Goal: Complete application form

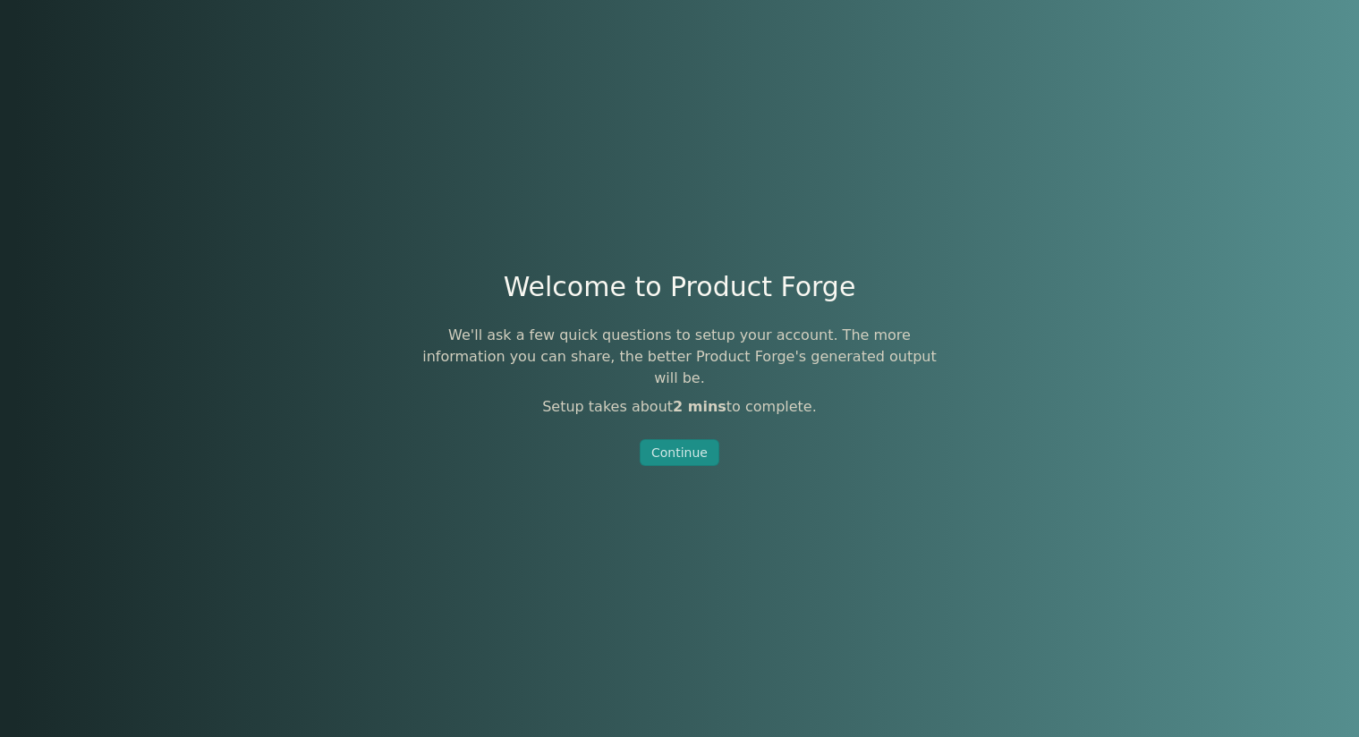
click at [698, 444] on div "Continue" at bounding box center [680, 453] width 56 height 18
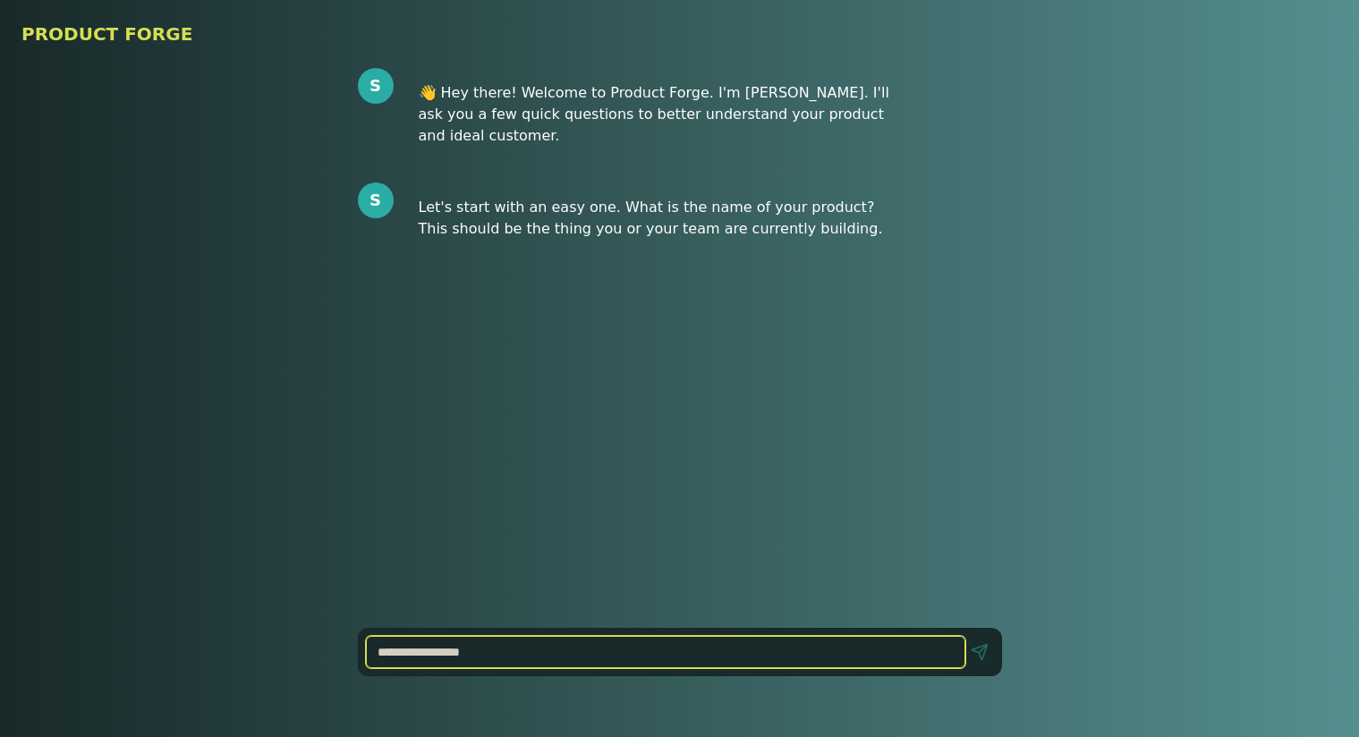
click at [504, 652] on input at bounding box center [666, 652] width 600 height 32
type input "**********"
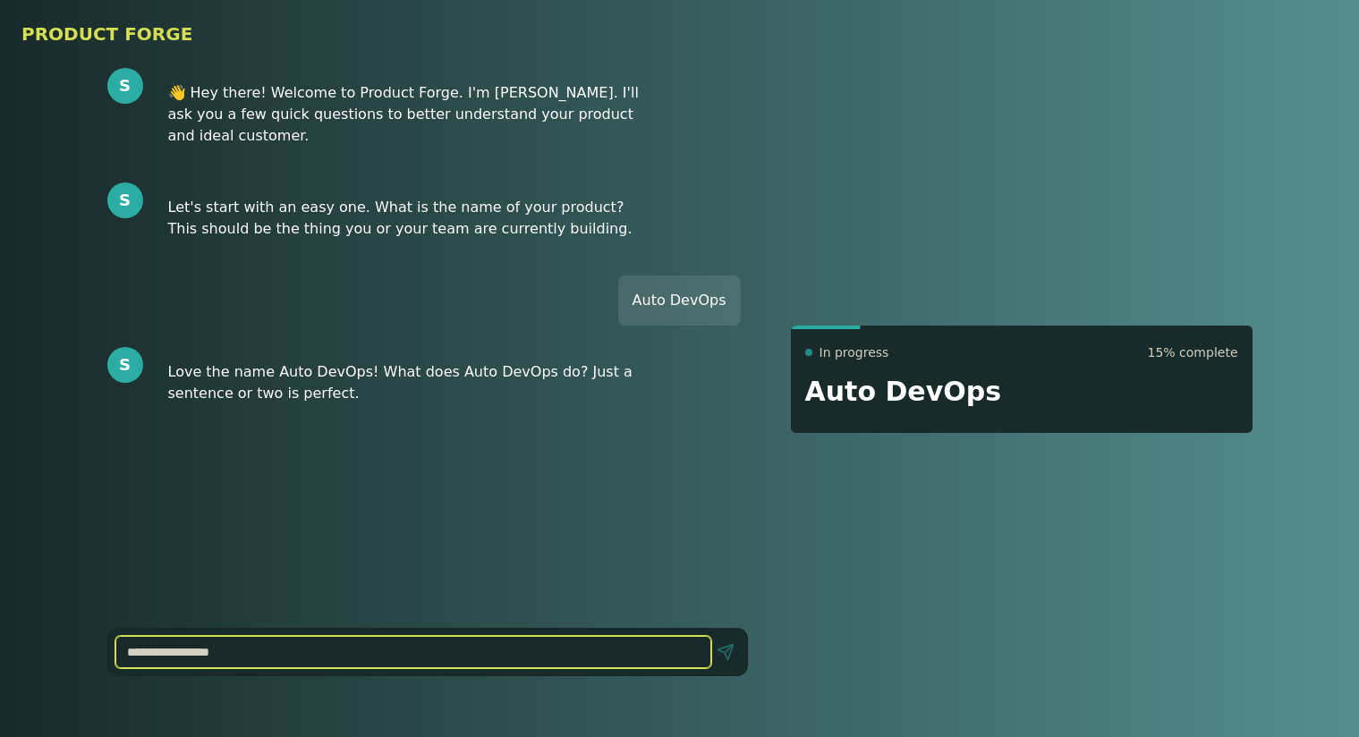
click at [258, 652] on input at bounding box center [413, 652] width 596 height 32
type input "**********"
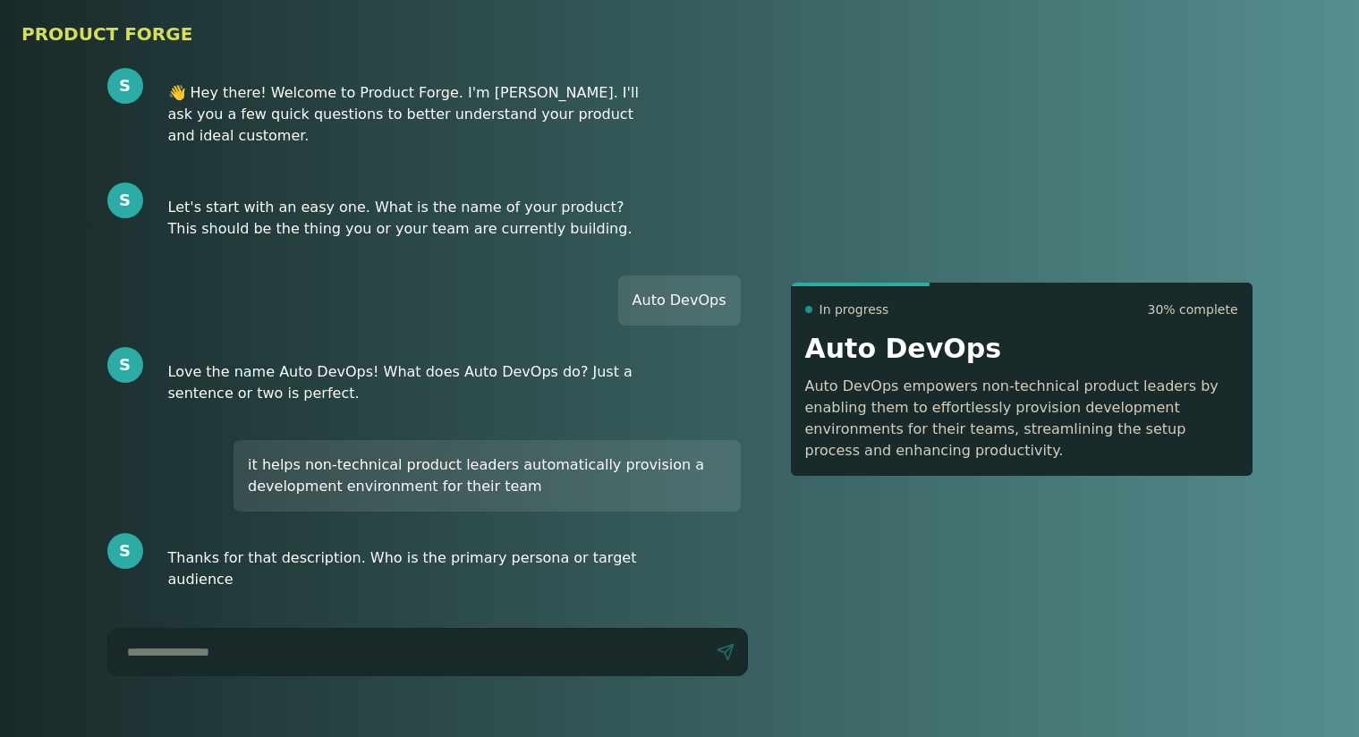
scroll to position [1, 0]
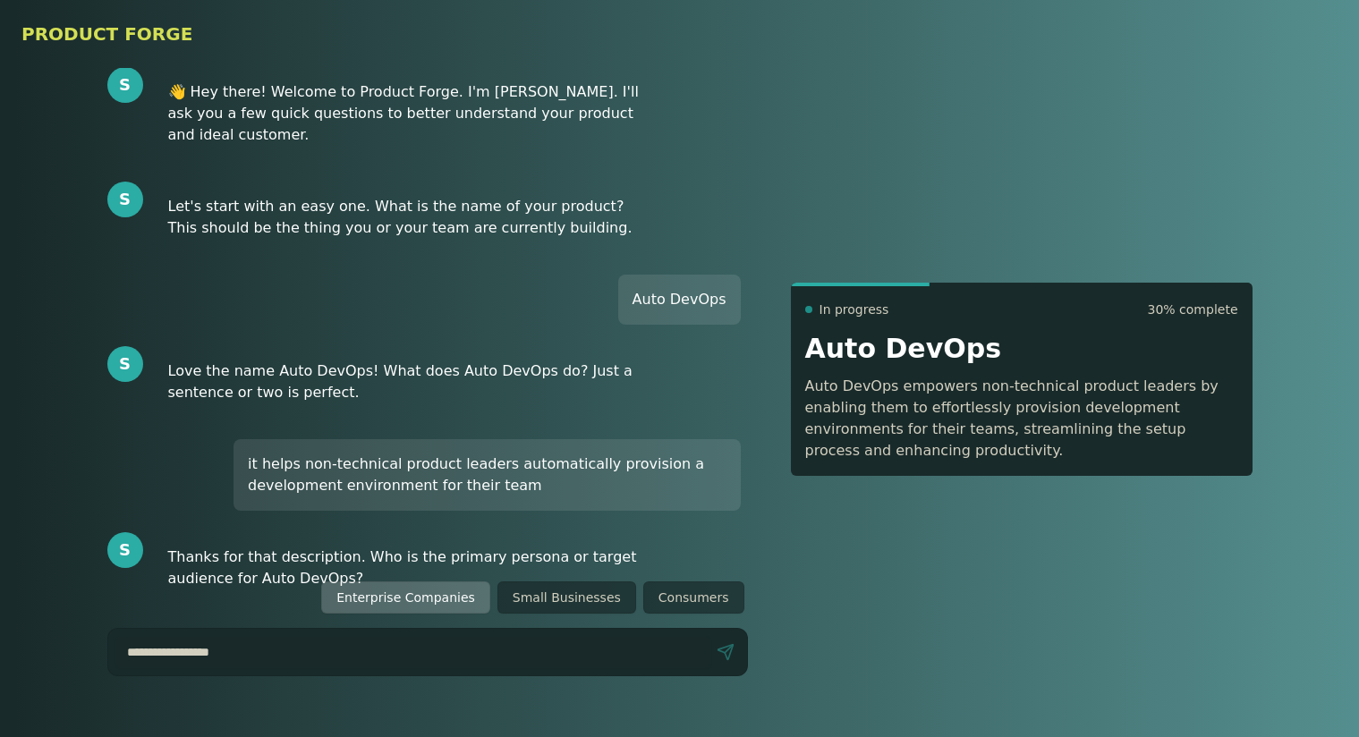
click at [434, 598] on button "Enterprise Companies" at bounding box center [405, 598] width 169 height 32
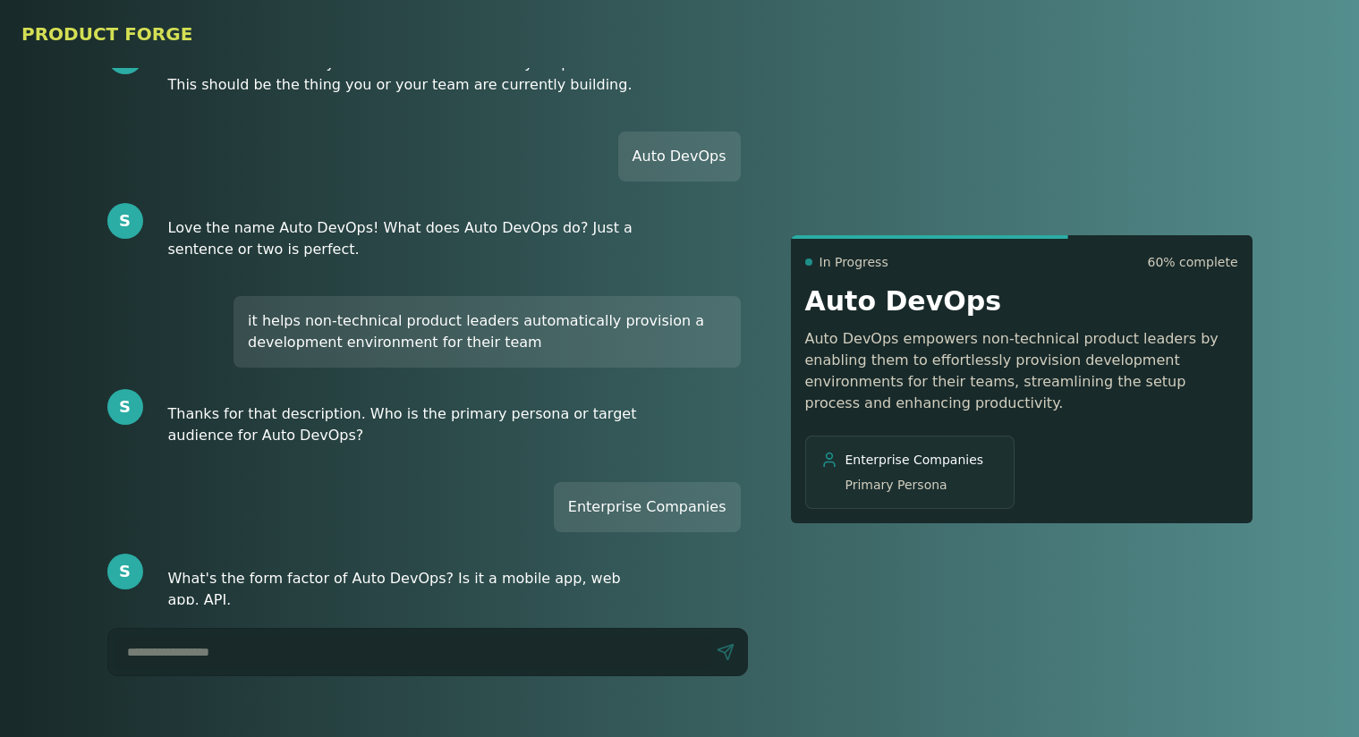
scroll to position [166, 0]
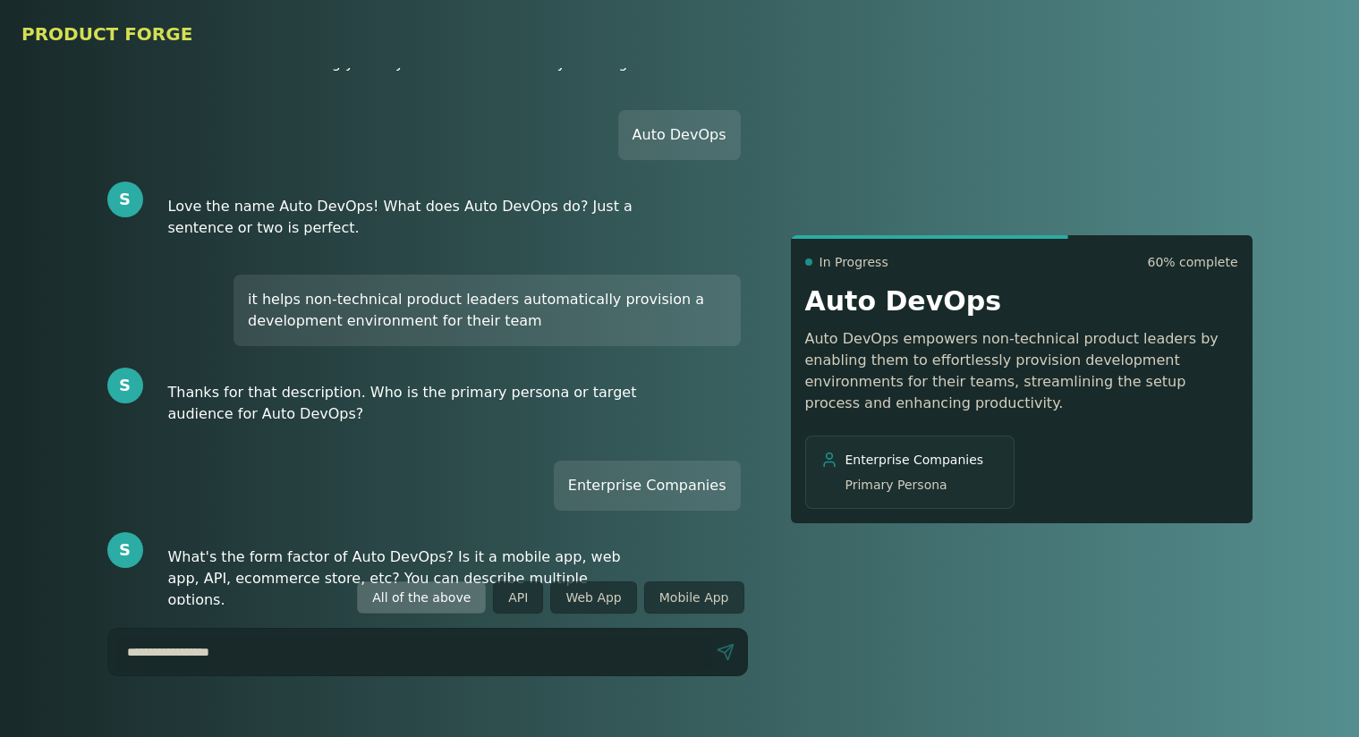
click at [448, 599] on button "All of the above" at bounding box center [421, 598] width 129 height 32
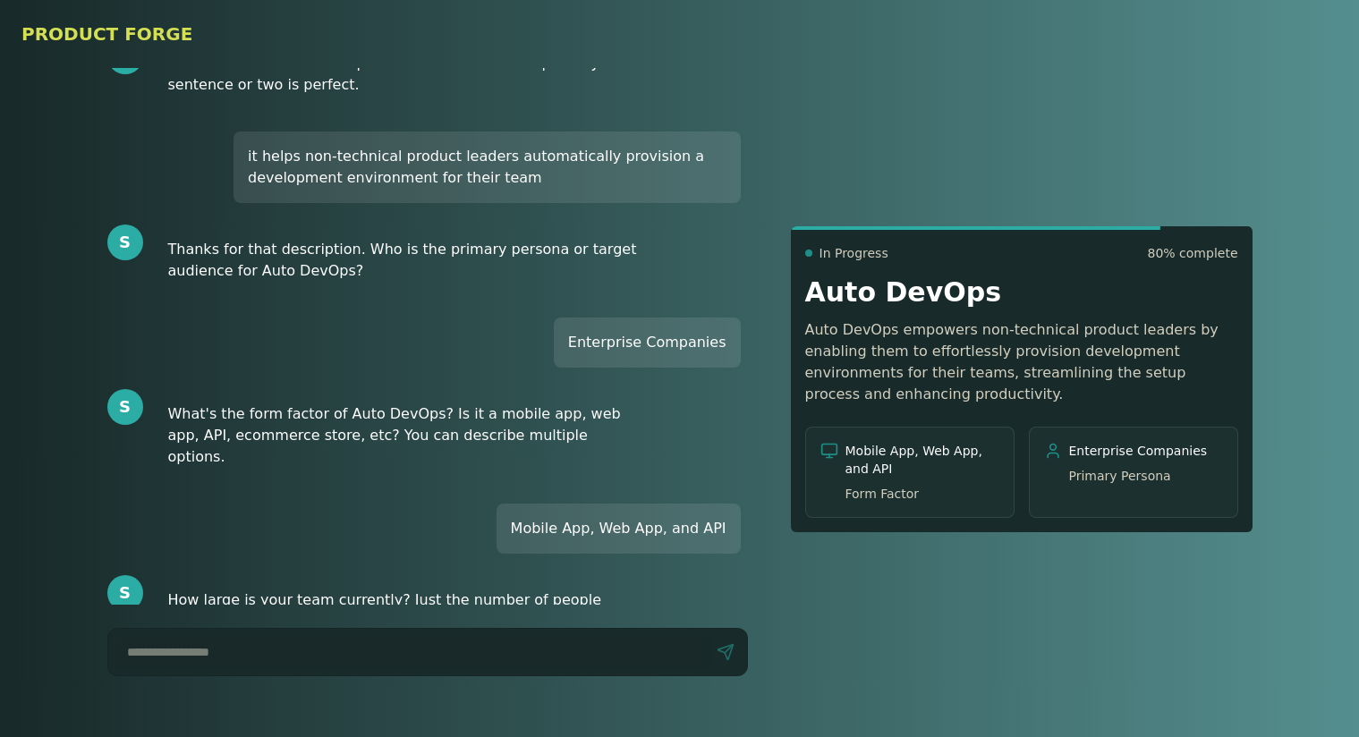
scroll to position [330, 0]
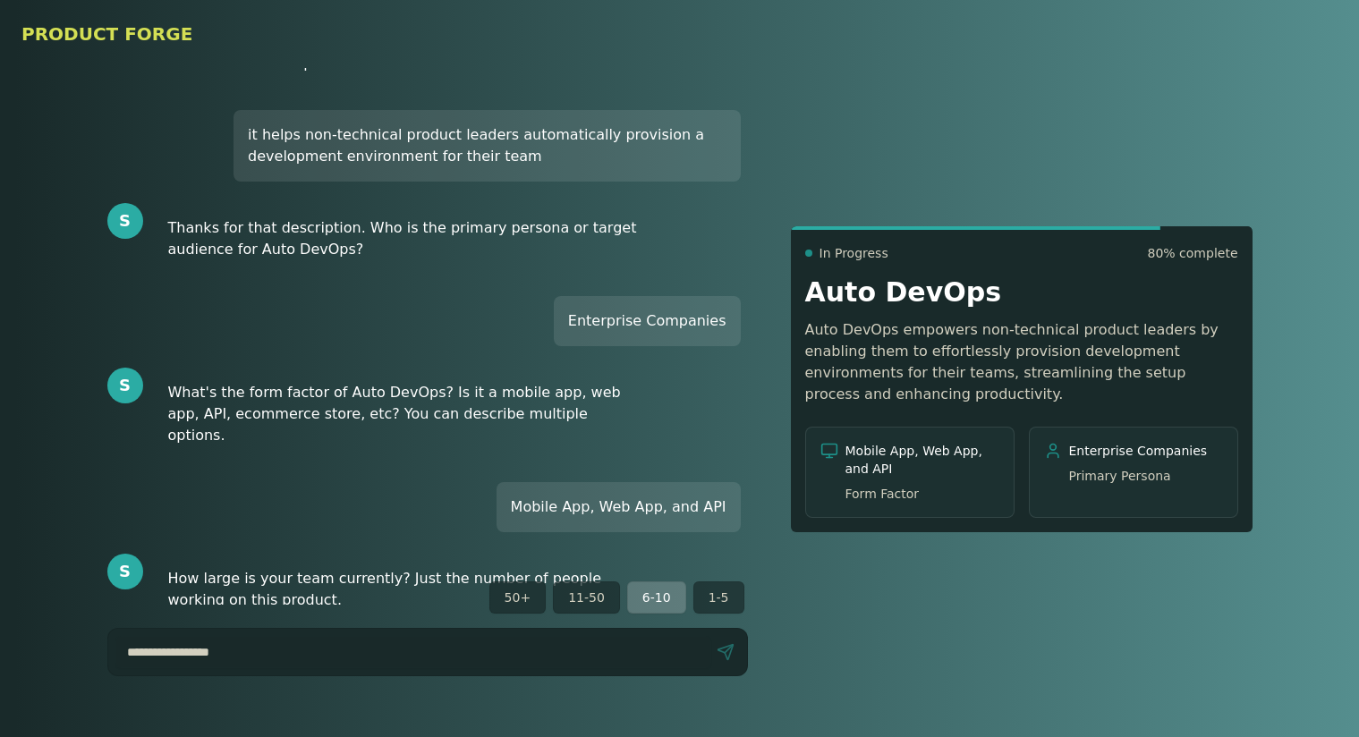
click at [654, 600] on button "6-10" at bounding box center [656, 598] width 59 height 32
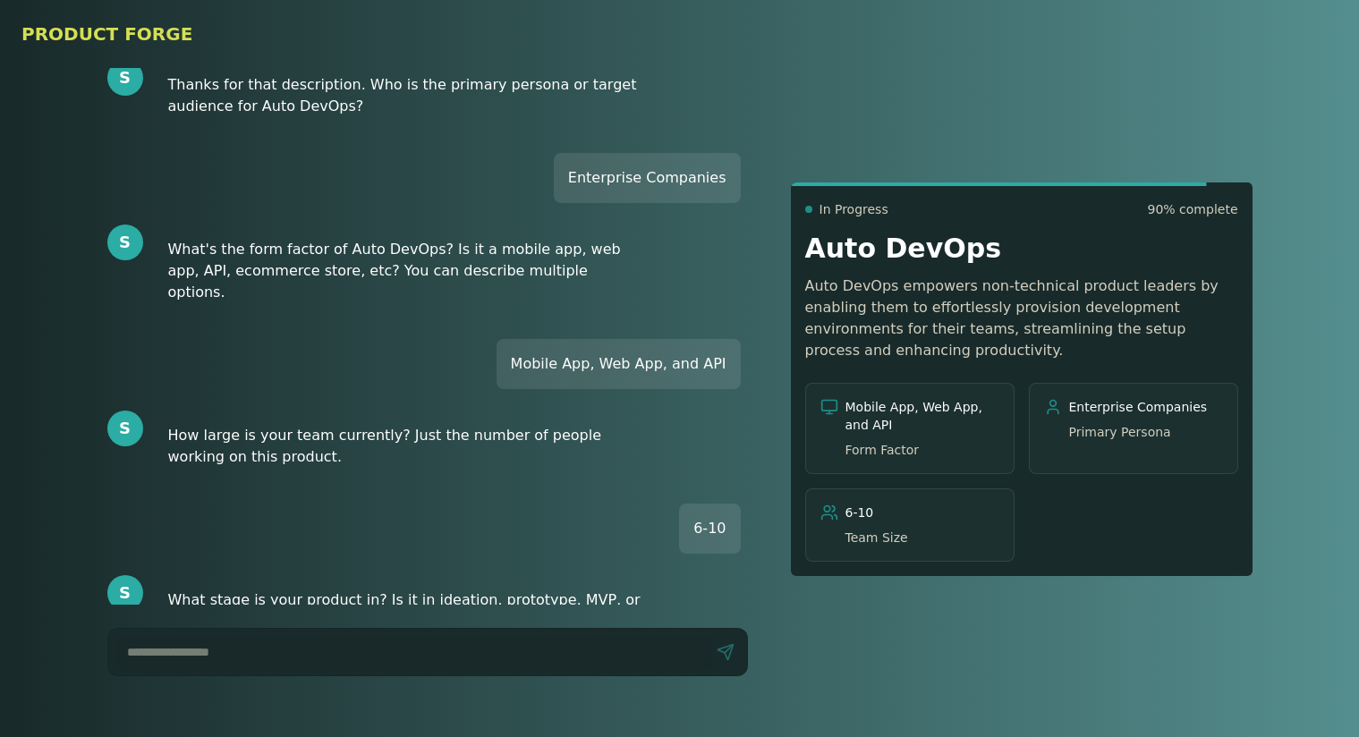
scroll to position [495, 0]
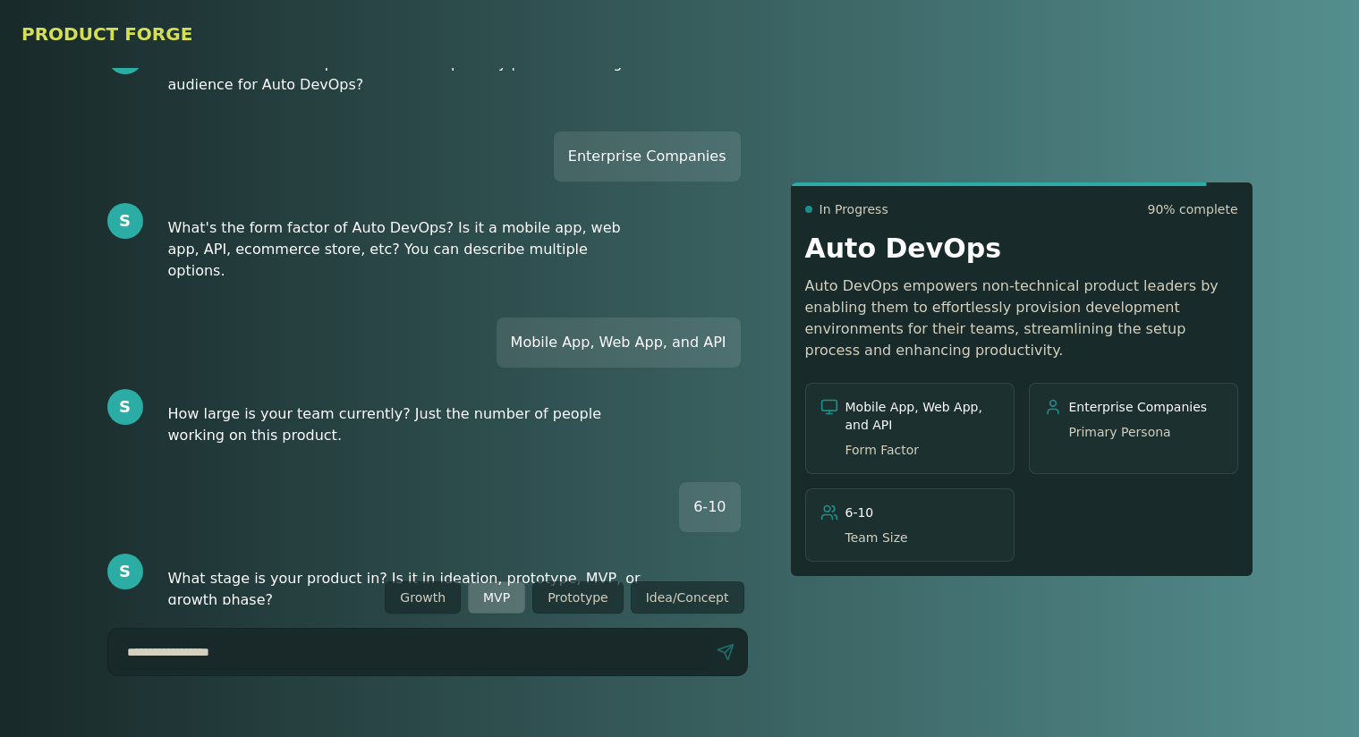
click at [500, 601] on button "MVP" at bounding box center [496, 598] width 57 height 32
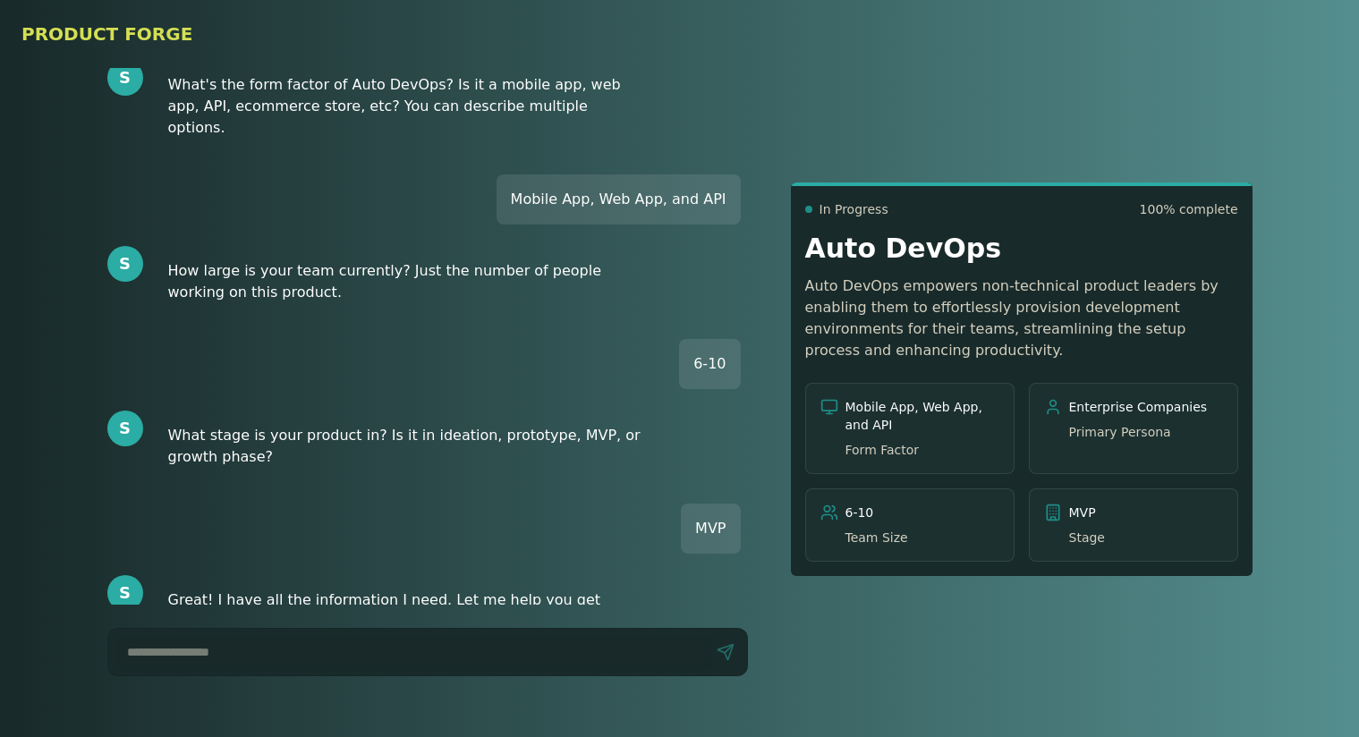
scroll to position [660, 0]
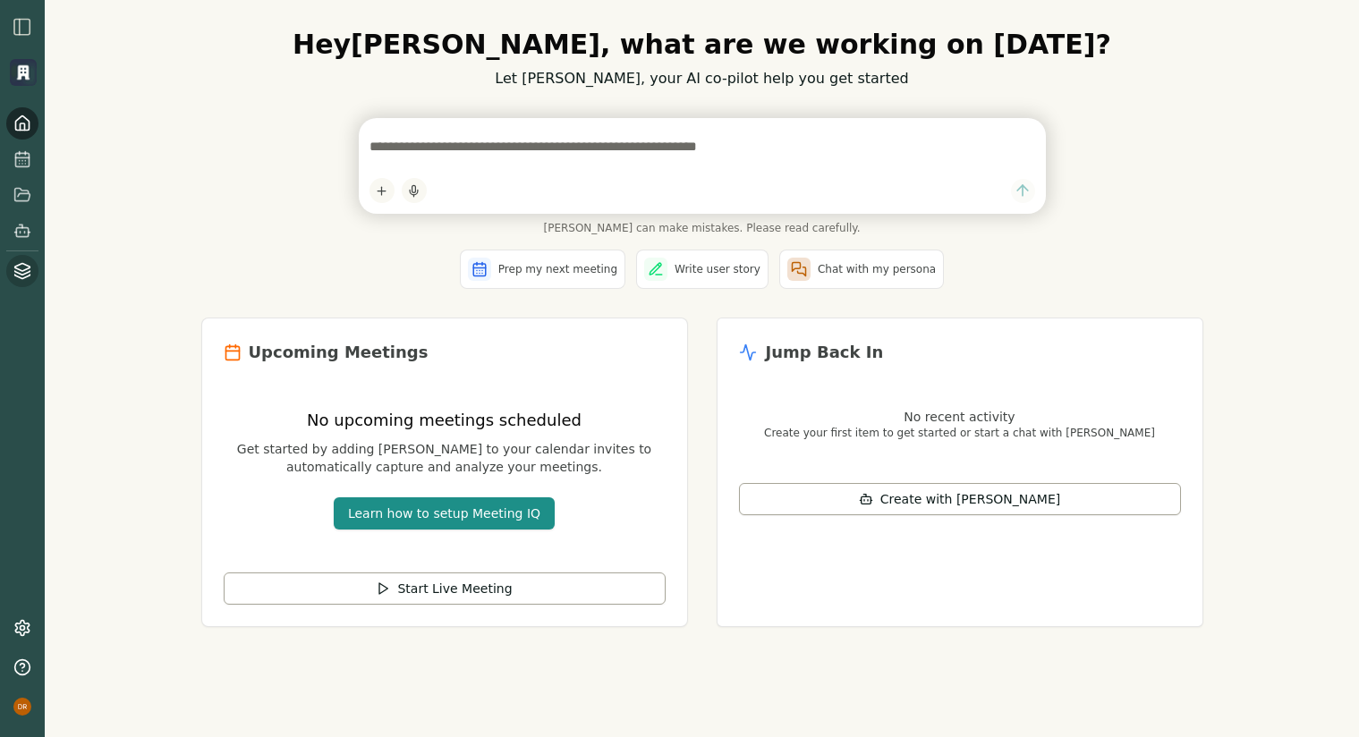
click at [18, 260] on link at bounding box center [22, 271] width 32 height 32
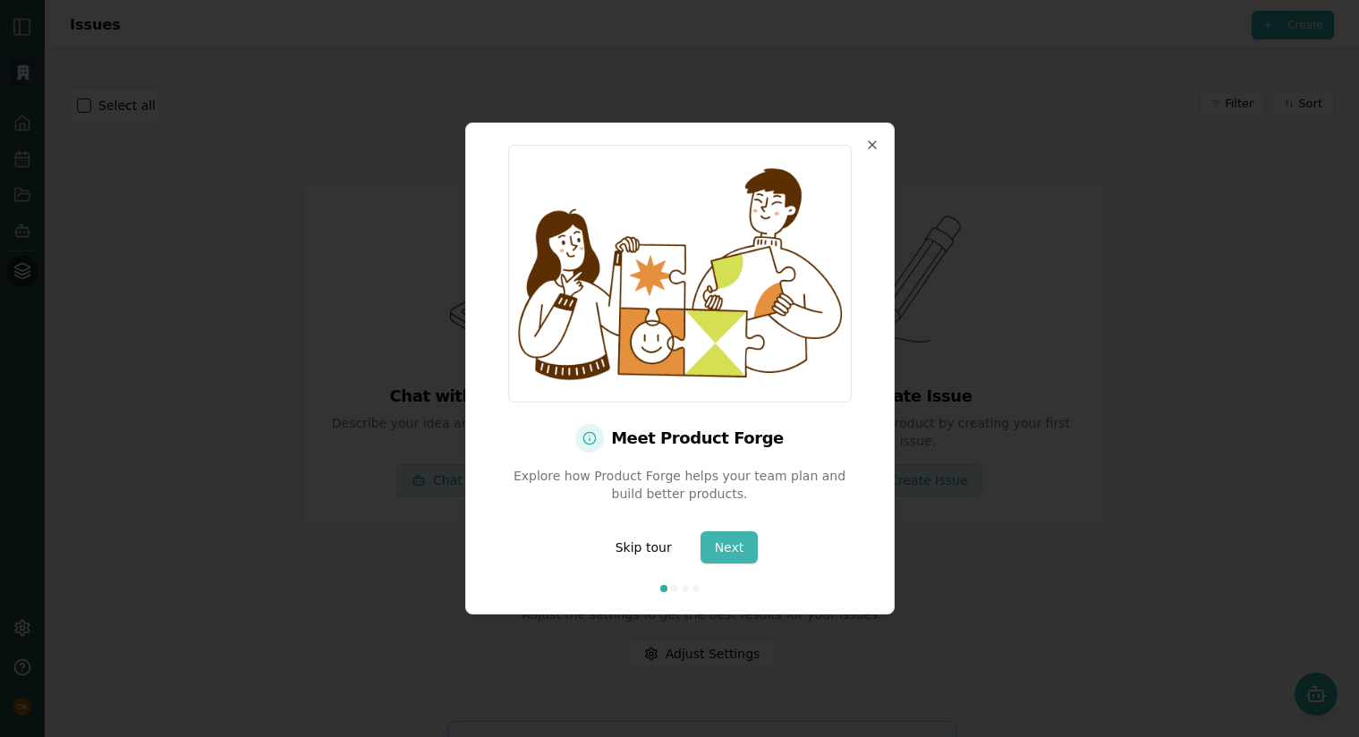
click at [746, 544] on button "Next" at bounding box center [730, 548] width 58 height 32
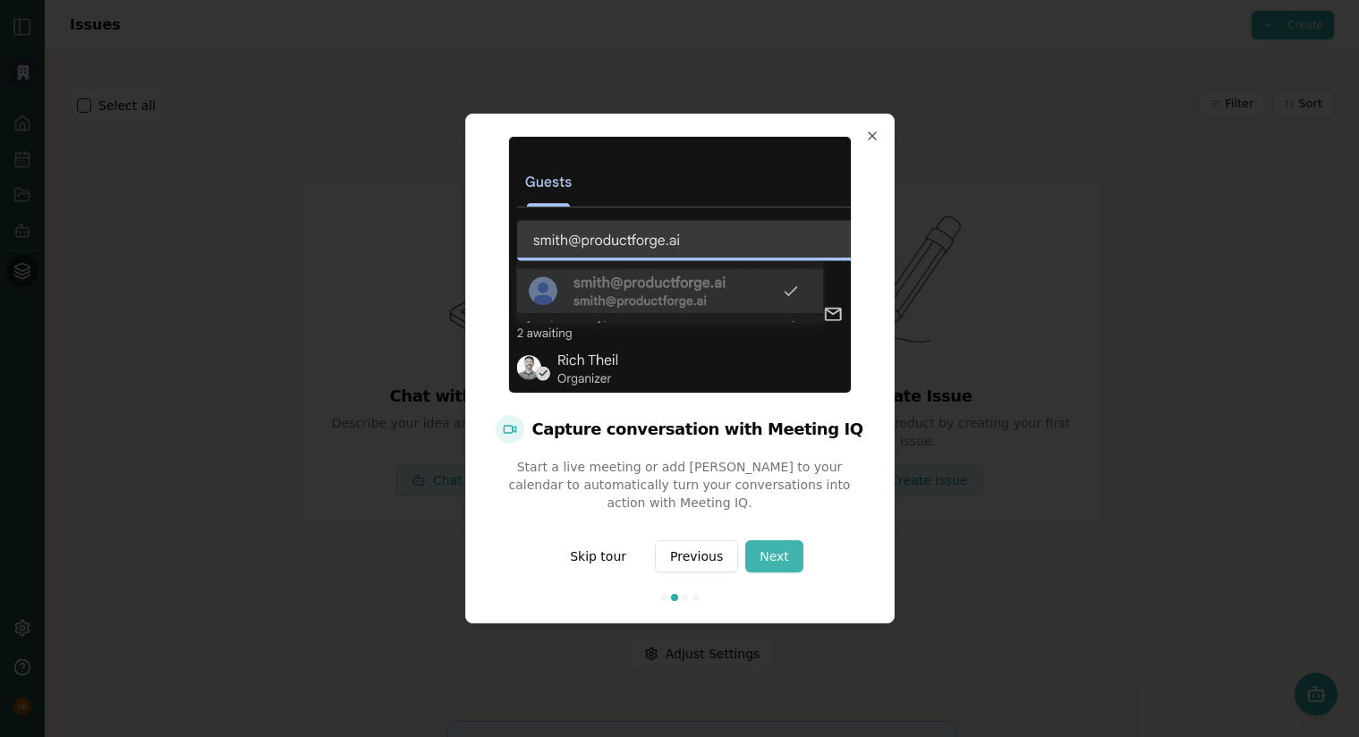
click at [777, 559] on button "Next" at bounding box center [775, 557] width 58 height 32
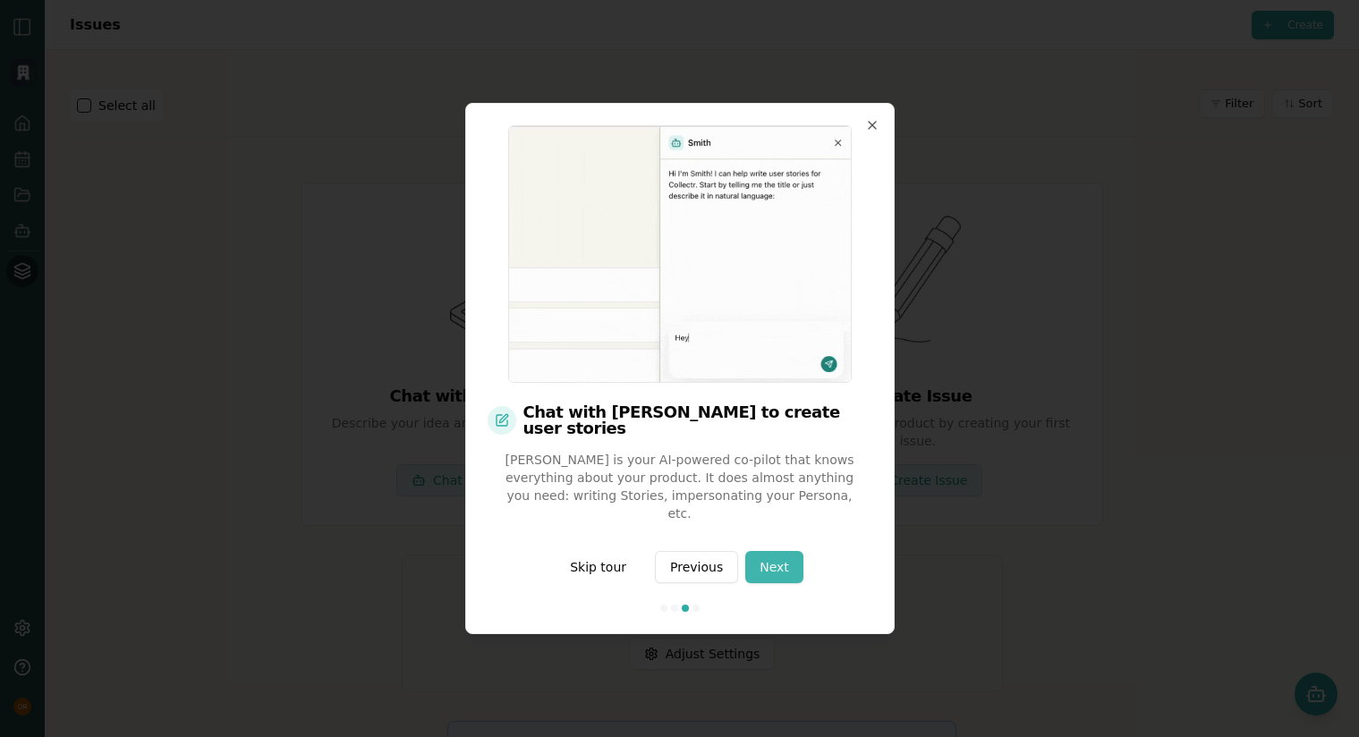
click at [780, 560] on button "Next" at bounding box center [775, 567] width 58 height 32
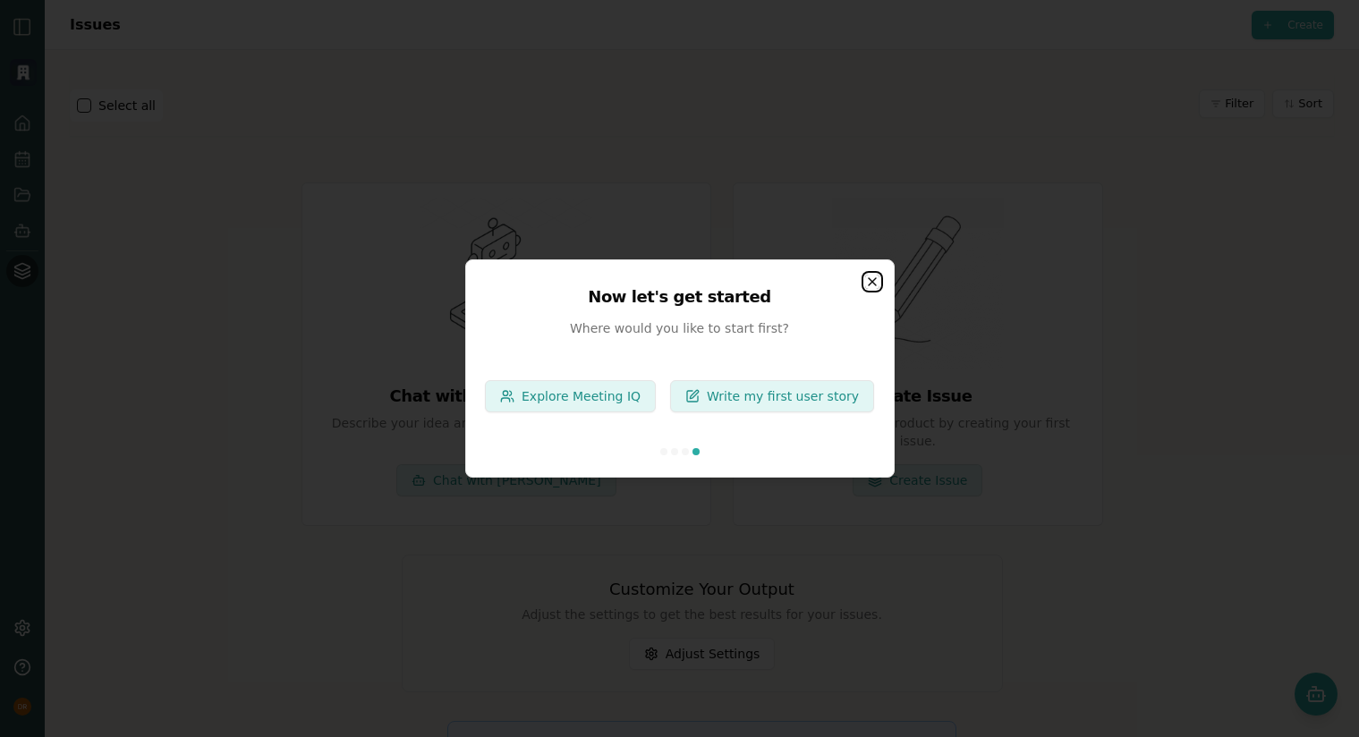
click at [870, 278] on icon "button" at bounding box center [872, 282] width 14 height 14
